Goal: Check status: Check status

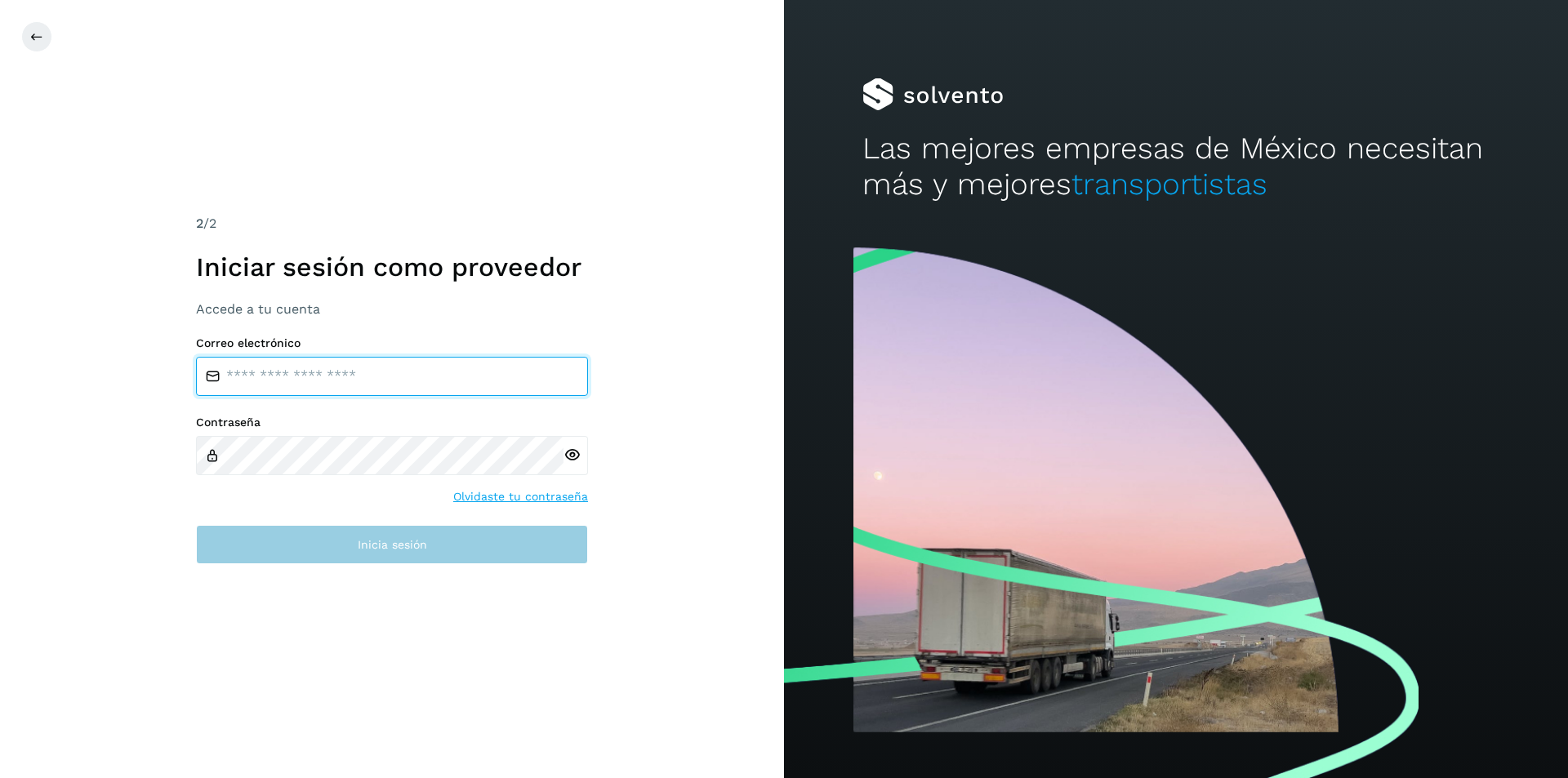
type input "**********"
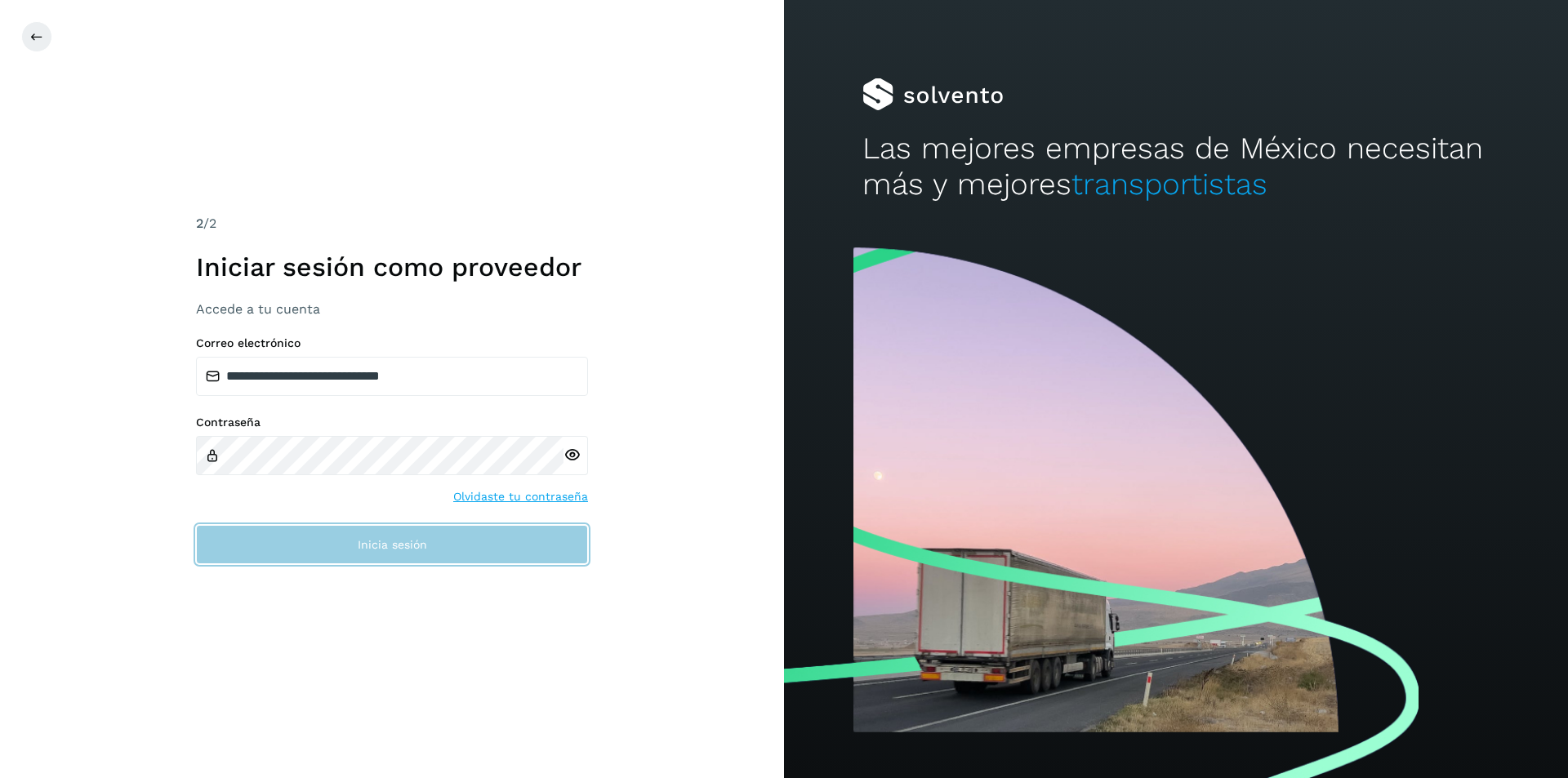
click at [331, 546] on button "Inicia sesión" at bounding box center [392, 545] width 392 height 39
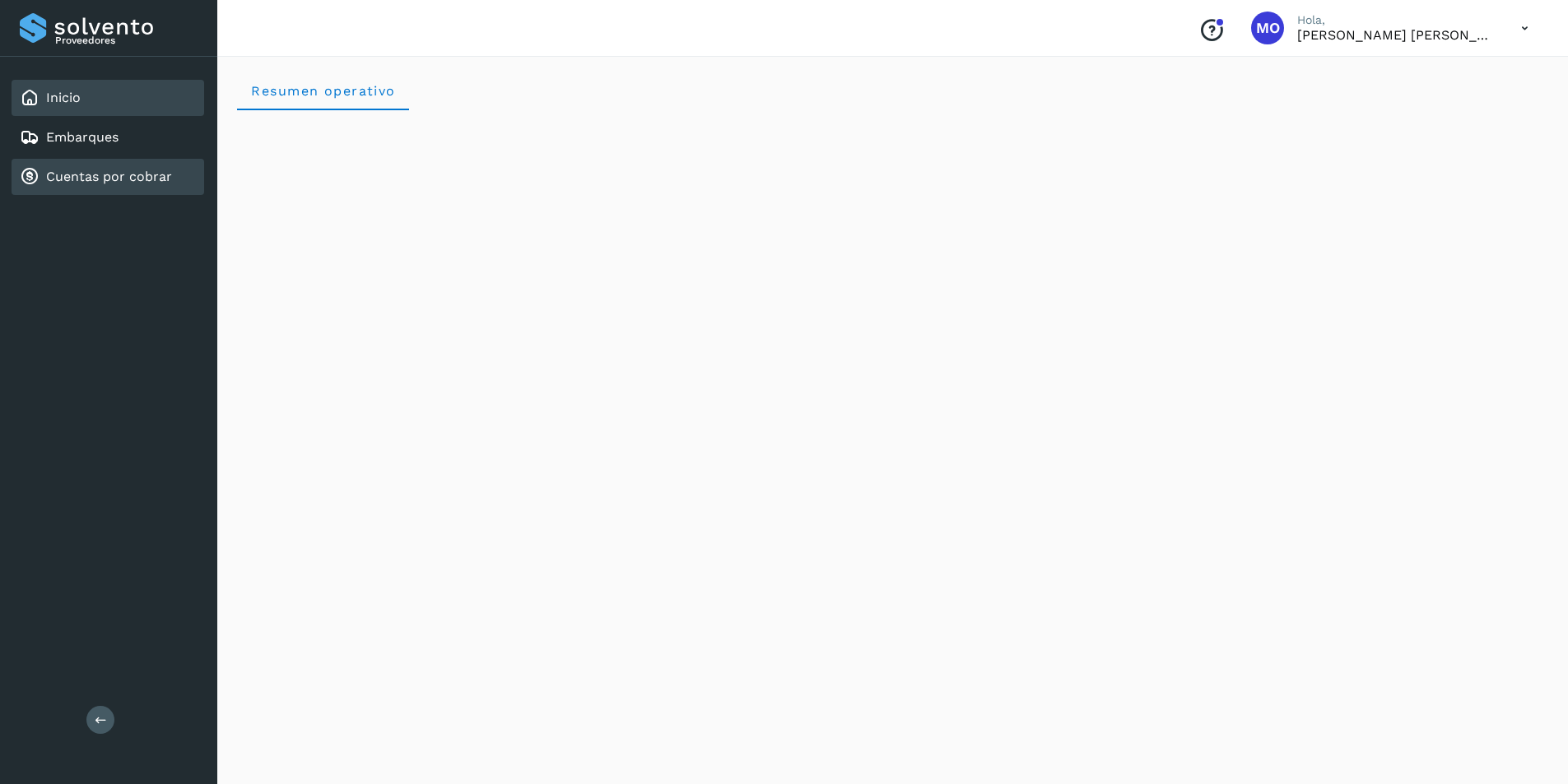
click at [111, 179] on link "Cuentas por cobrar" at bounding box center [108, 177] width 126 height 16
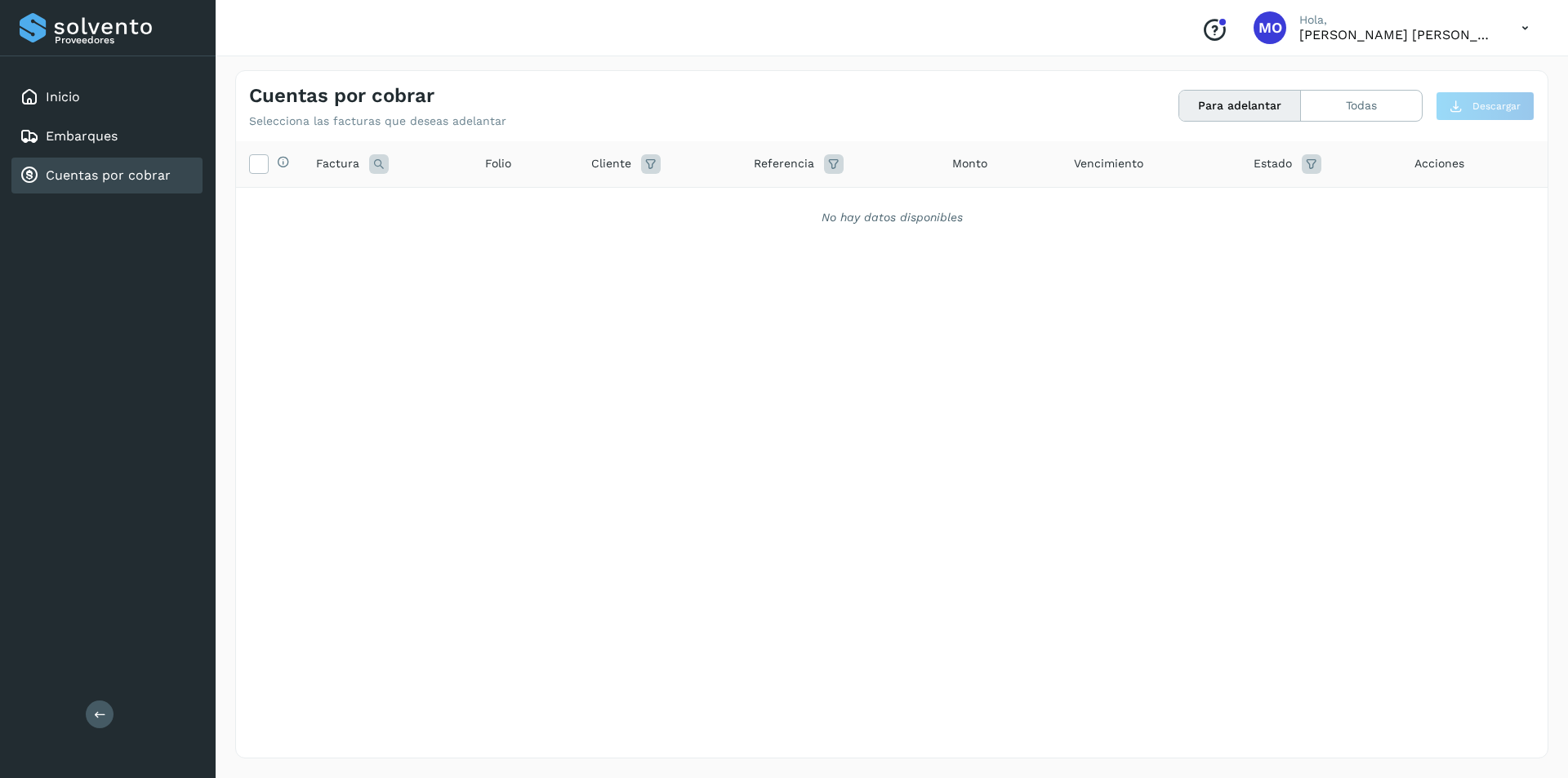
drag, startPoint x: 1024, startPoint y: 160, endPoint x: 1005, endPoint y: 168, distance: 20.6
drag, startPoint x: 1005, startPoint y: 168, endPoint x: 1371, endPoint y: 102, distance: 371.9
click at [1371, 102] on button "Todas" at bounding box center [1362, 106] width 120 height 31
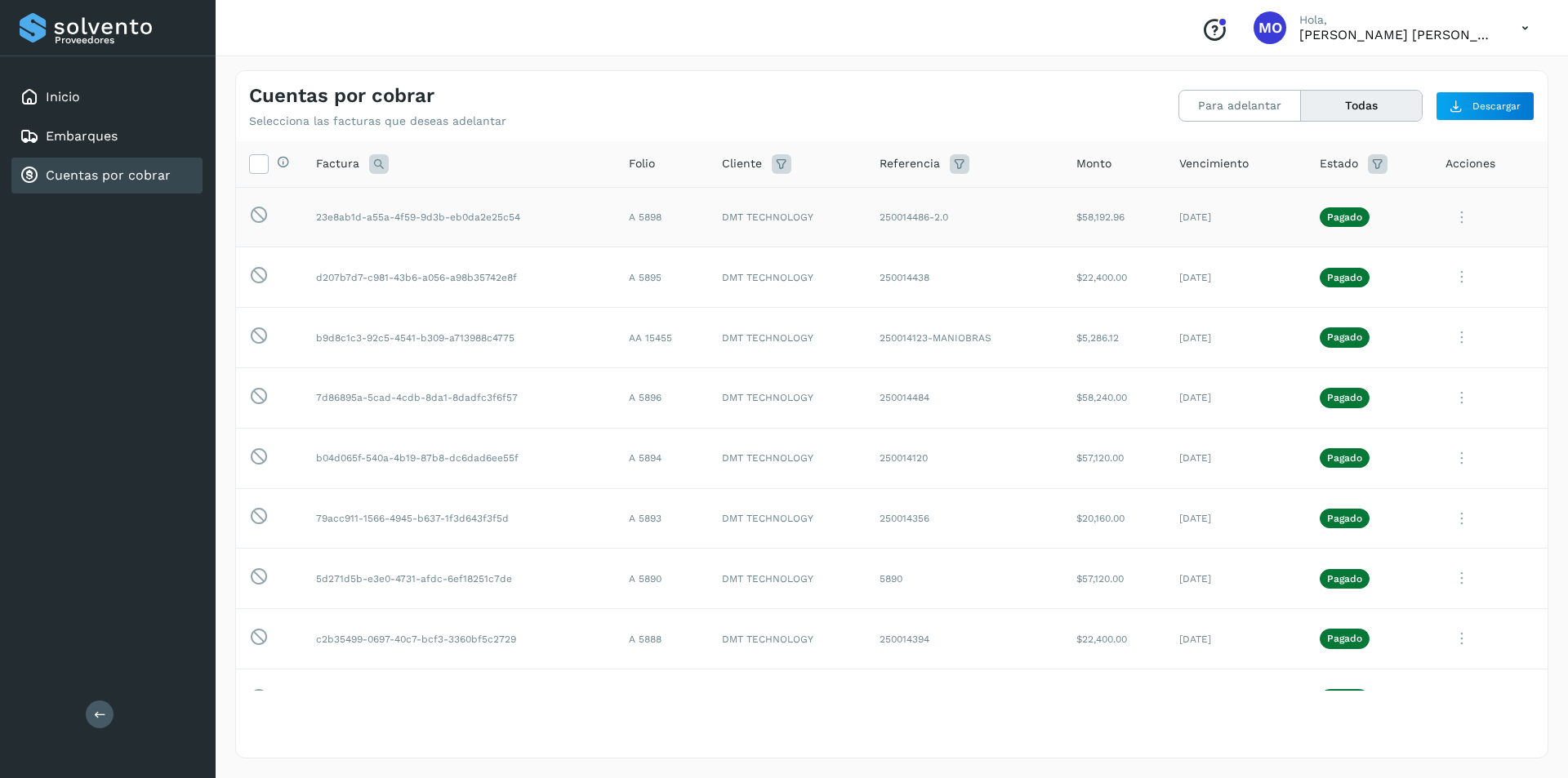
click at [1454, 223] on icon at bounding box center [1461, 218] width 33 height 34
click at [1375, 355] on button "CEP" at bounding box center [1437, 352] width 195 height 31
click at [1451, 277] on icon at bounding box center [1461, 277] width 33 height 34
click at [1360, 419] on button "CEP" at bounding box center [1437, 412] width 195 height 31
click at [1450, 341] on icon at bounding box center [1461, 338] width 33 height 34
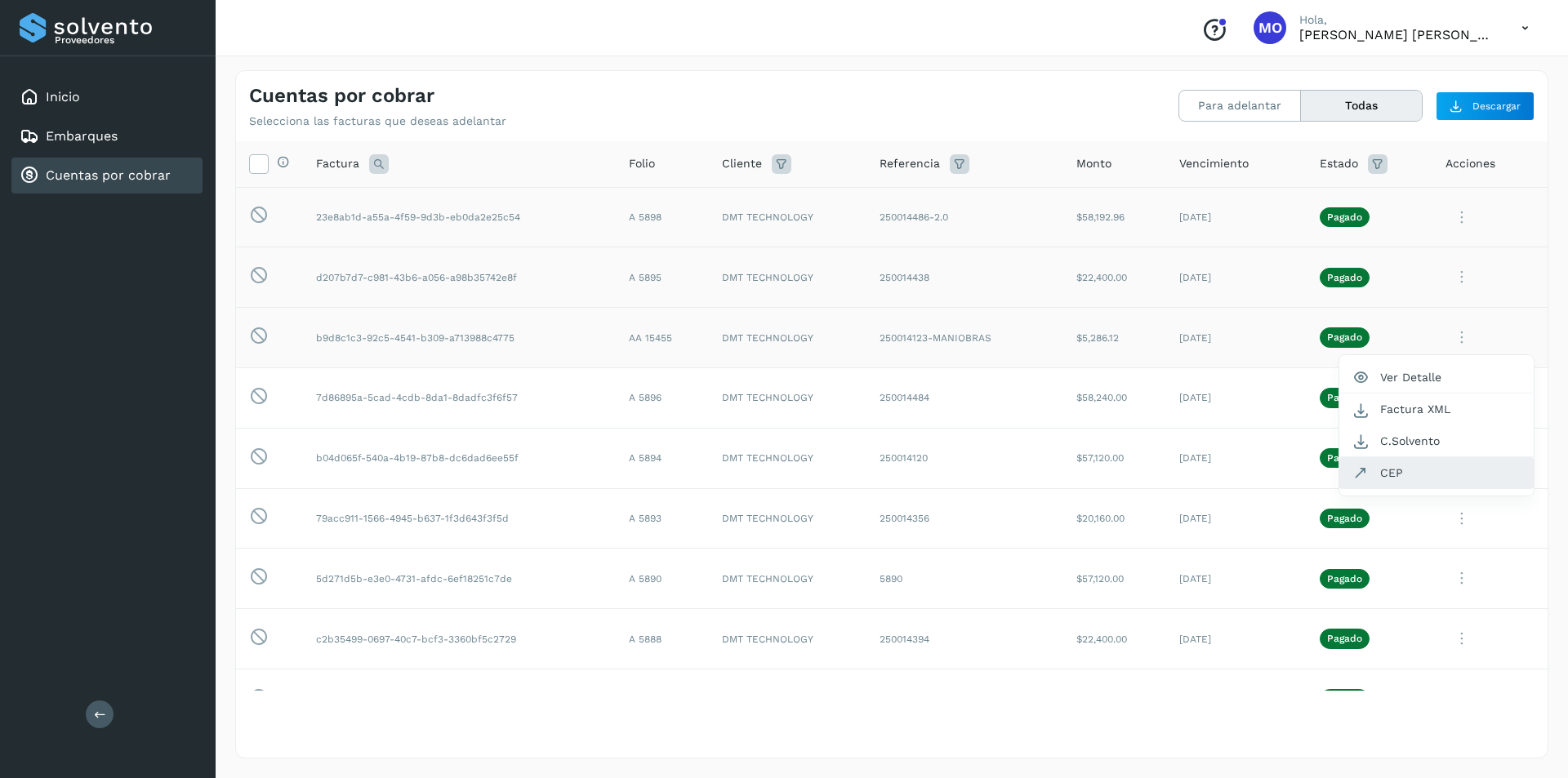
click at [1382, 474] on button "CEP" at bounding box center [1437, 472] width 195 height 31
click at [1451, 395] on icon at bounding box center [1461, 398] width 33 height 34
click at [1383, 529] on button "CEP" at bounding box center [1437, 533] width 195 height 31
click at [1454, 460] on icon at bounding box center [1461, 459] width 33 height 34
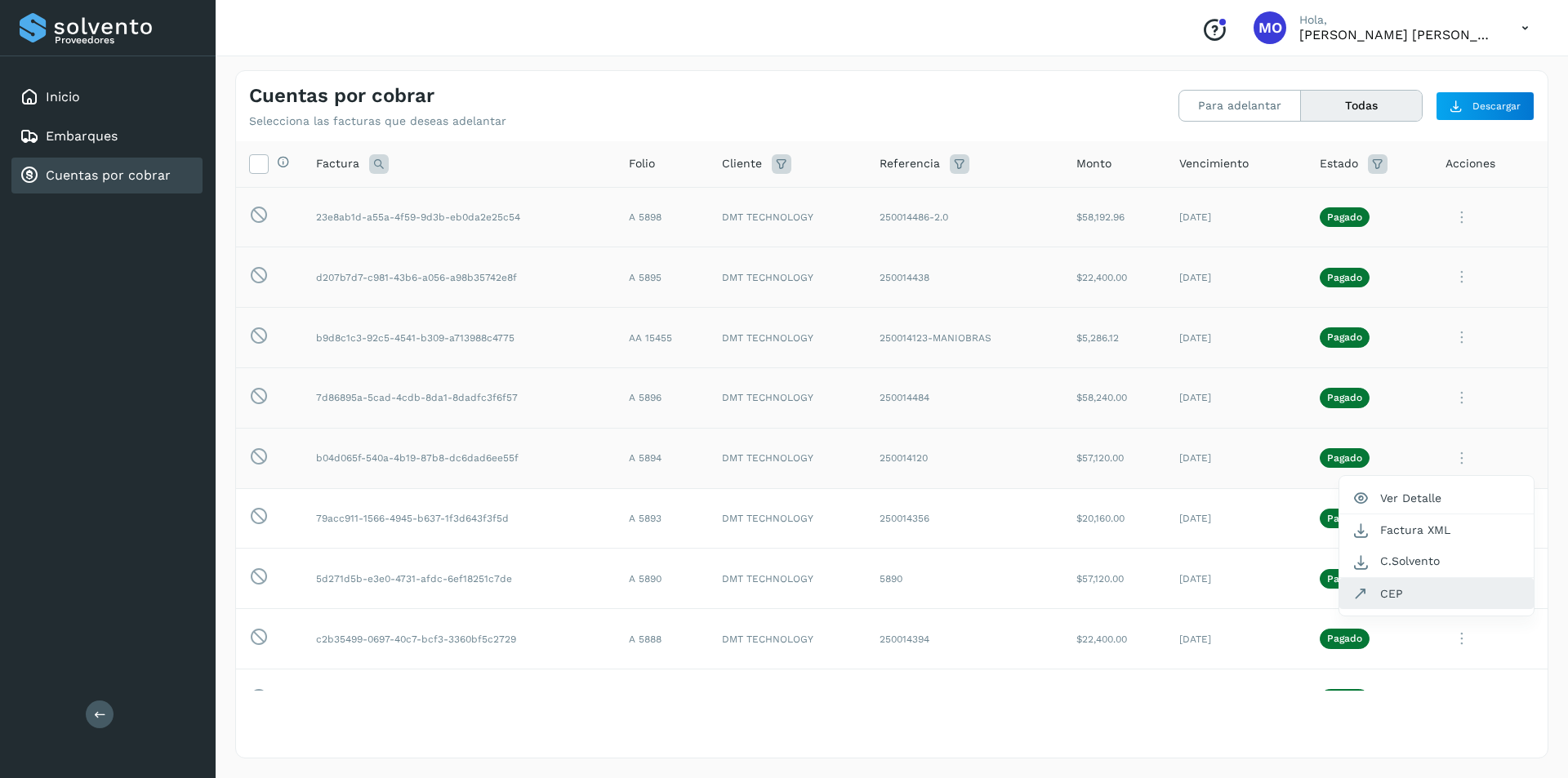
click at [1407, 596] on button "CEP" at bounding box center [1437, 593] width 195 height 31
